Goal: Information Seeking & Learning: Learn about a topic

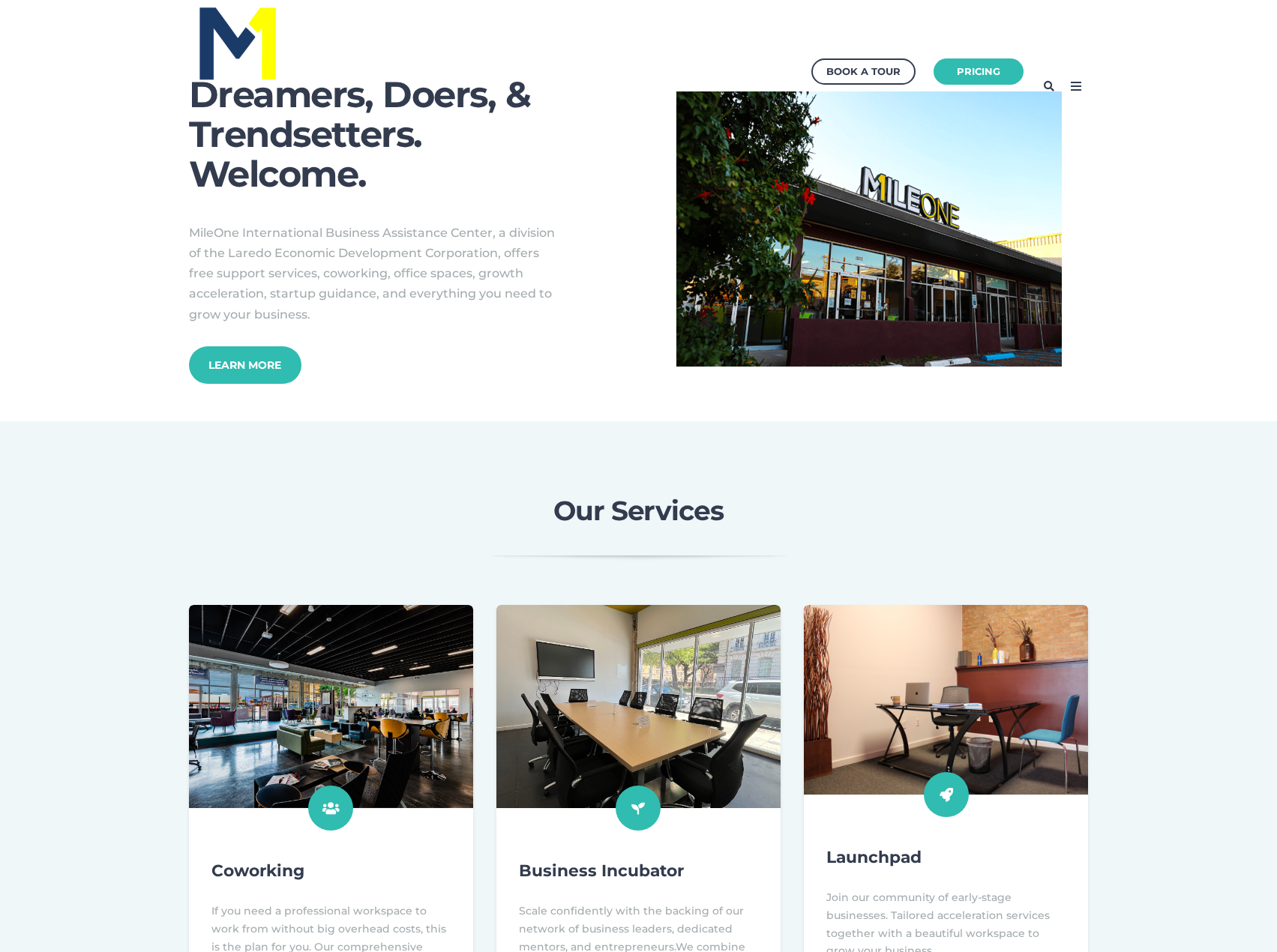
drag, startPoint x: 188, startPoint y: 223, endPoint x: 315, endPoint y: 315, distance: 156.8
click at [315, 315] on p "MileOne International Business Assistance Center, a division of the Laredo Econ…" at bounding box center [376, 273] width 375 height 102
copy span "MileOne International Business Assistance Center, a division of the Laredo Econ…"
click at [238, 369] on link "Learn More" at bounding box center [245, 365] width 124 height 41
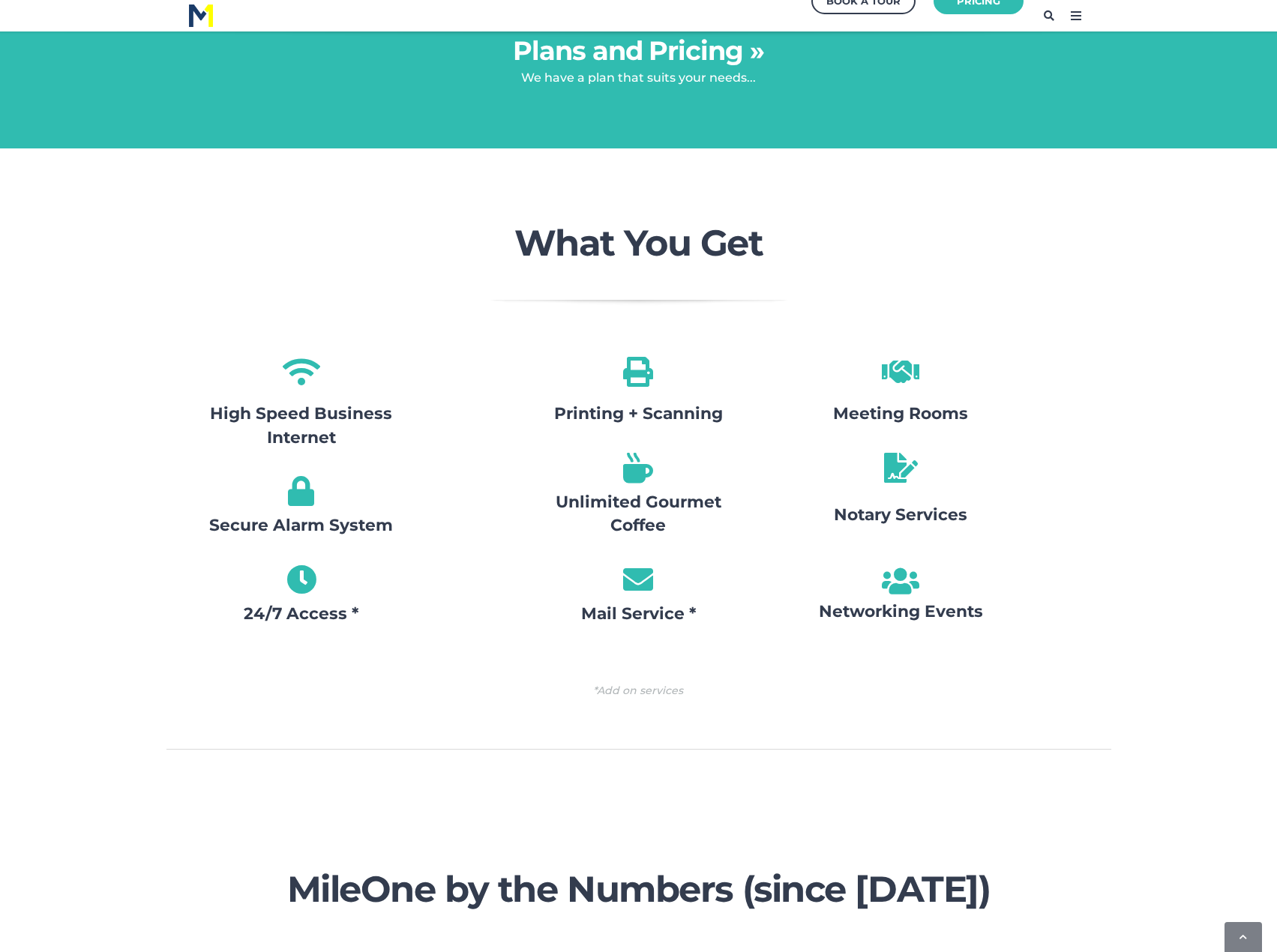
scroll to position [1501, 0]
